Goal: Task Accomplishment & Management: Manage account settings

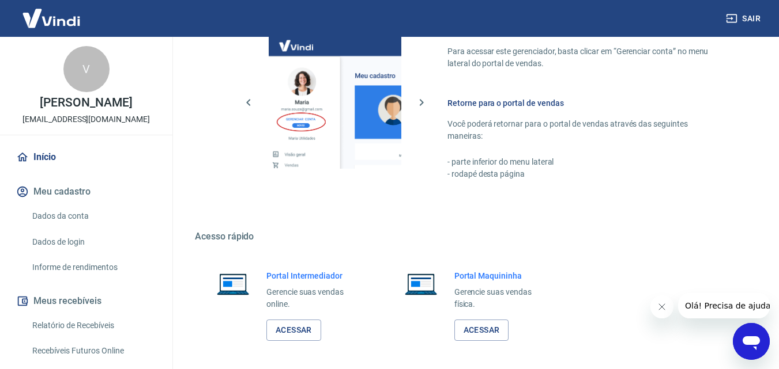
scroll to position [576, 0]
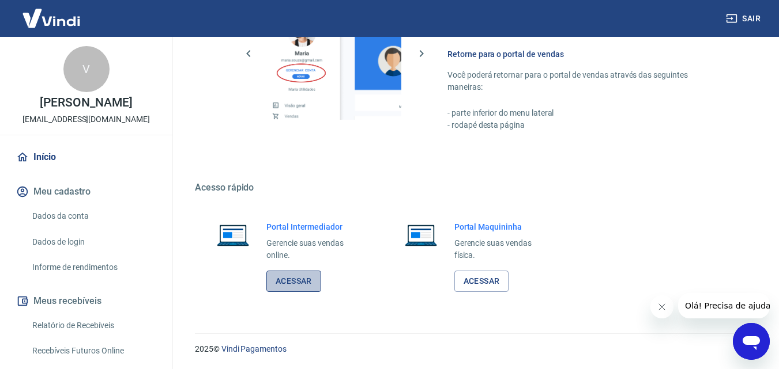
click at [313, 276] on link "Acessar" at bounding box center [293, 281] width 55 height 21
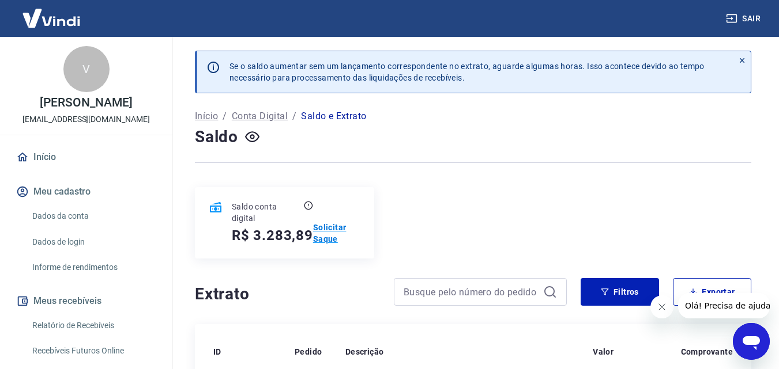
click at [339, 226] on p "Solicitar Saque" at bounding box center [336, 233] width 47 height 23
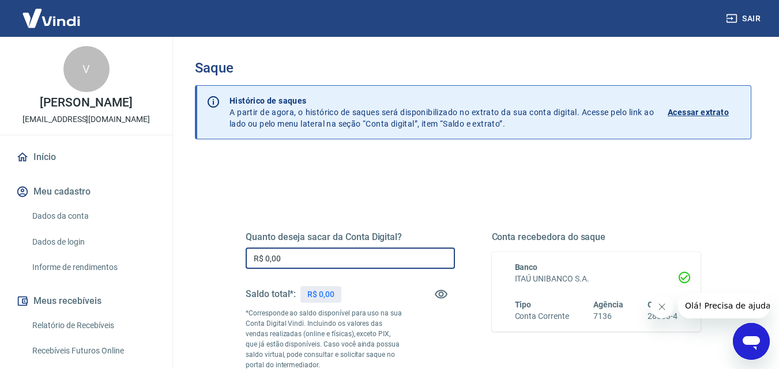
click at [298, 255] on input "R$ 0,00" at bounding box center [349, 258] width 209 height 21
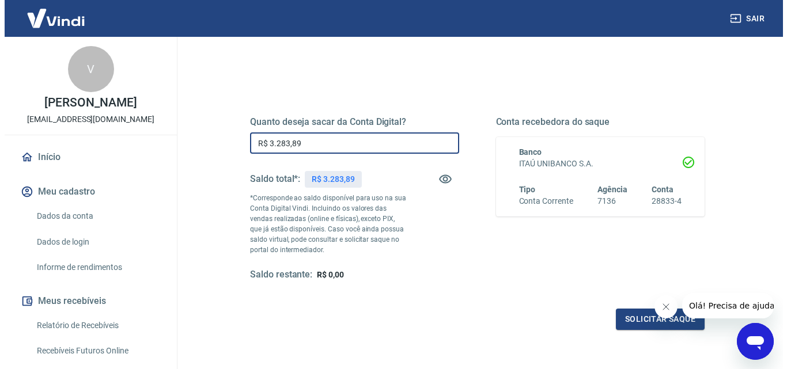
scroll to position [173, 0]
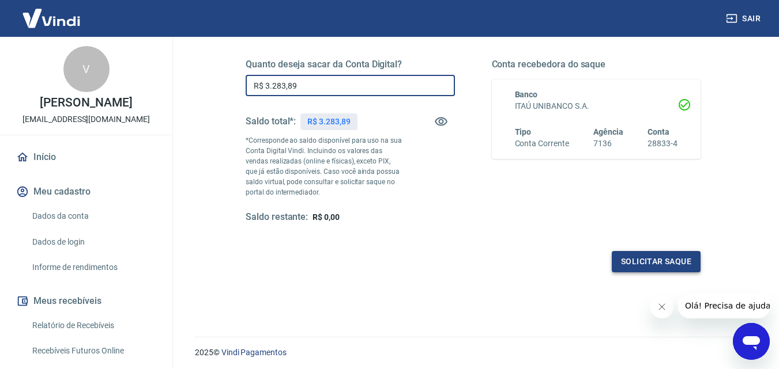
type input "R$ 3.283,89"
click at [636, 261] on button "Solicitar saque" at bounding box center [655, 261] width 89 height 21
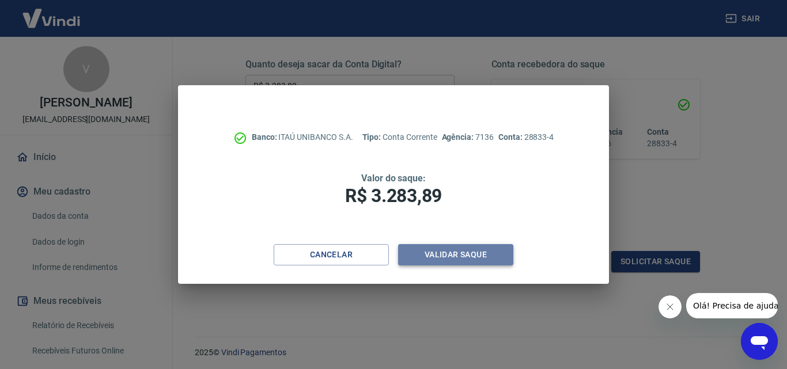
click at [500, 257] on button "Validar saque" at bounding box center [455, 254] width 115 height 21
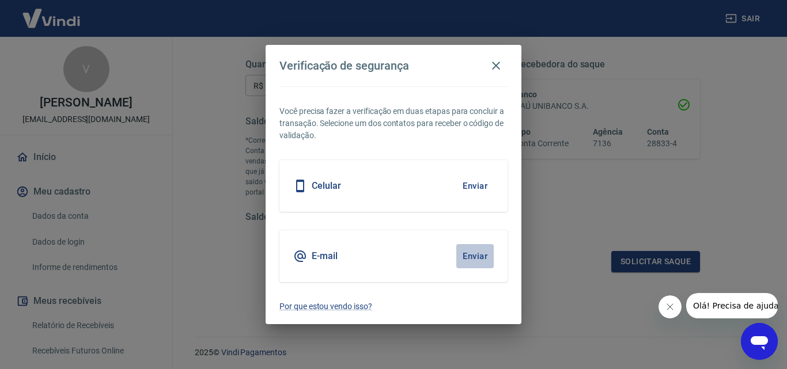
click at [481, 256] on button "Enviar" at bounding box center [474, 256] width 37 height 24
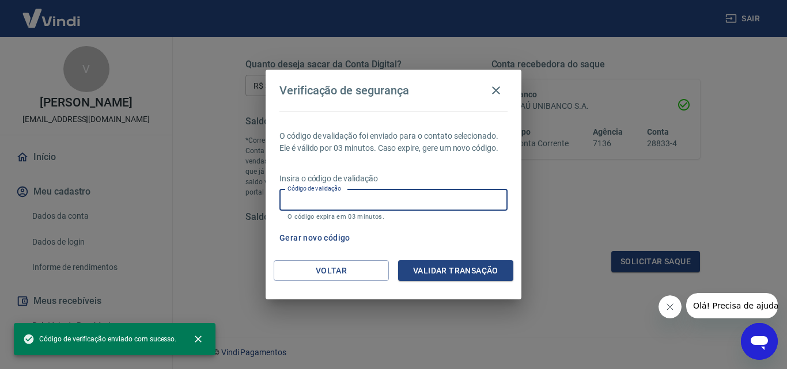
click at [341, 199] on input "Código de validação" at bounding box center [393, 200] width 228 height 21
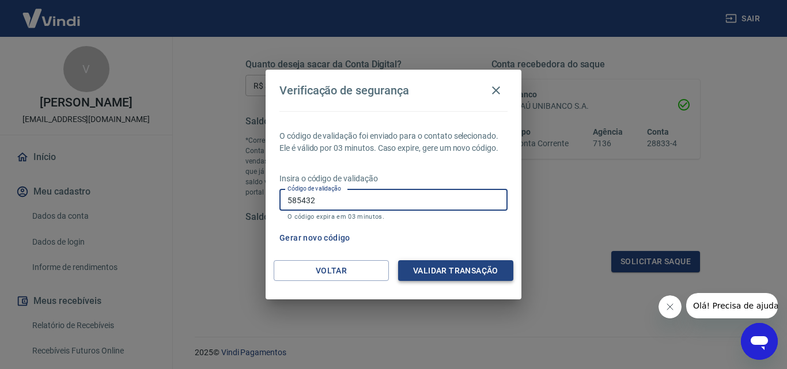
type input "585432"
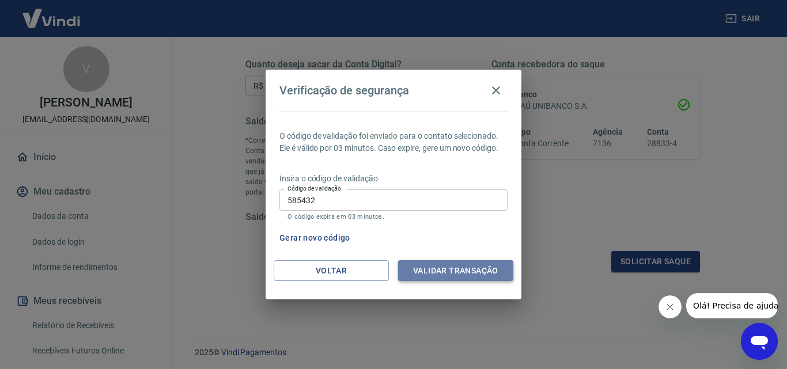
click at [451, 269] on button "Validar transação" at bounding box center [455, 270] width 115 height 21
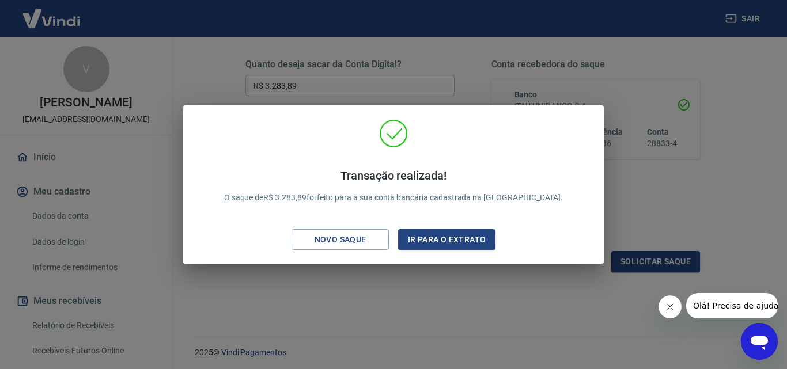
click at [619, 180] on div "Transação realizada! O saque de R$ 3.283,89 foi feito para a sua conta bancária…" at bounding box center [393, 184] width 787 height 369
